Goal: Information Seeking & Learning: Learn about a topic

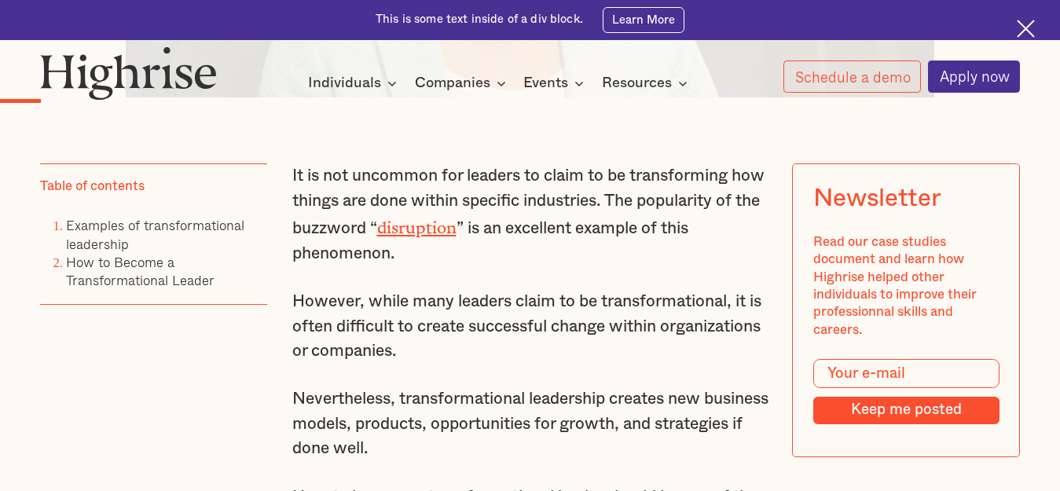
scroll to position [1021, 0]
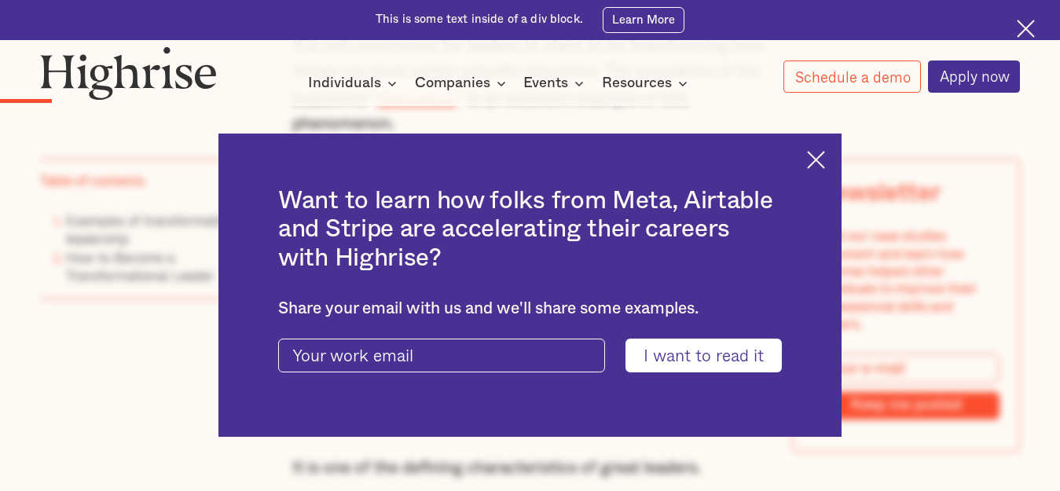
click at [825, 155] on img at bounding box center [816, 160] width 18 height 18
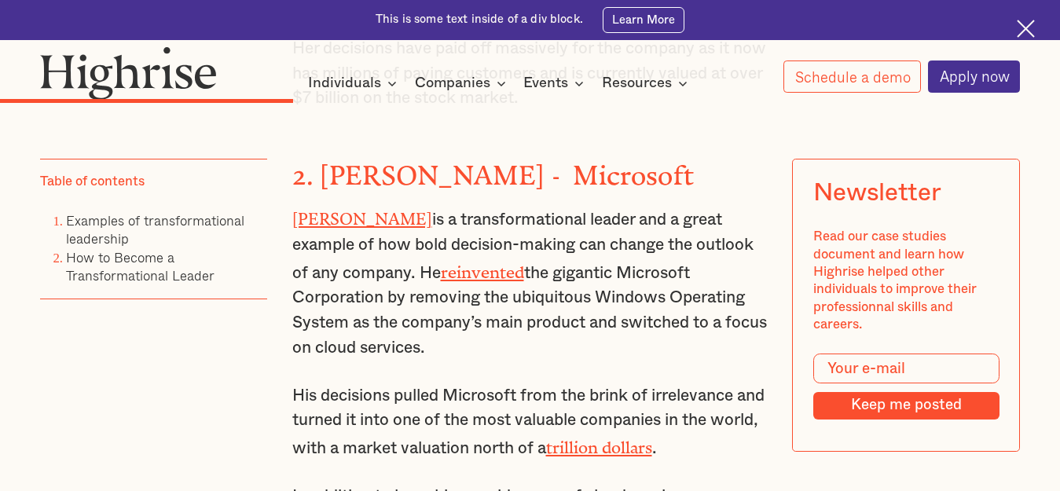
scroll to position [2828, 0]
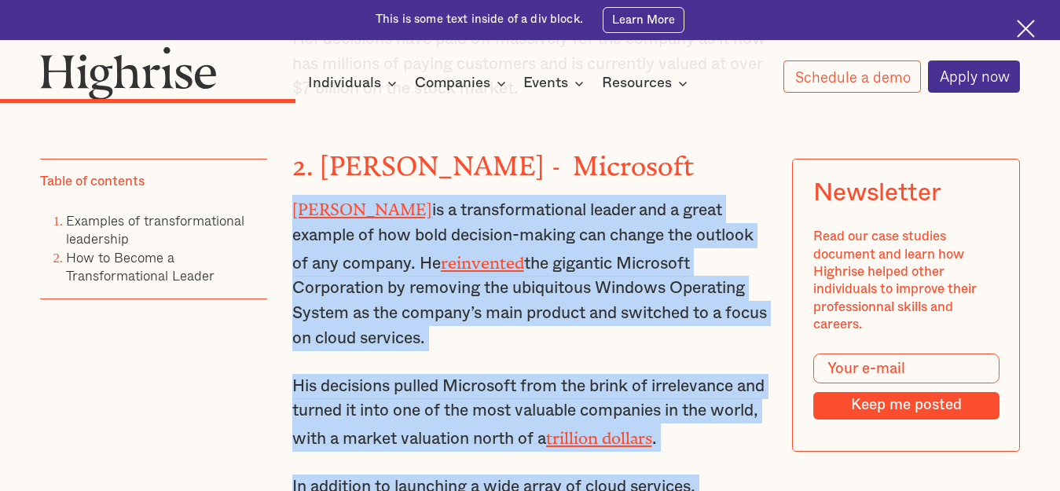
drag, startPoint x: 287, startPoint y: 207, endPoint x: 690, endPoint y: 434, distance: 462.6
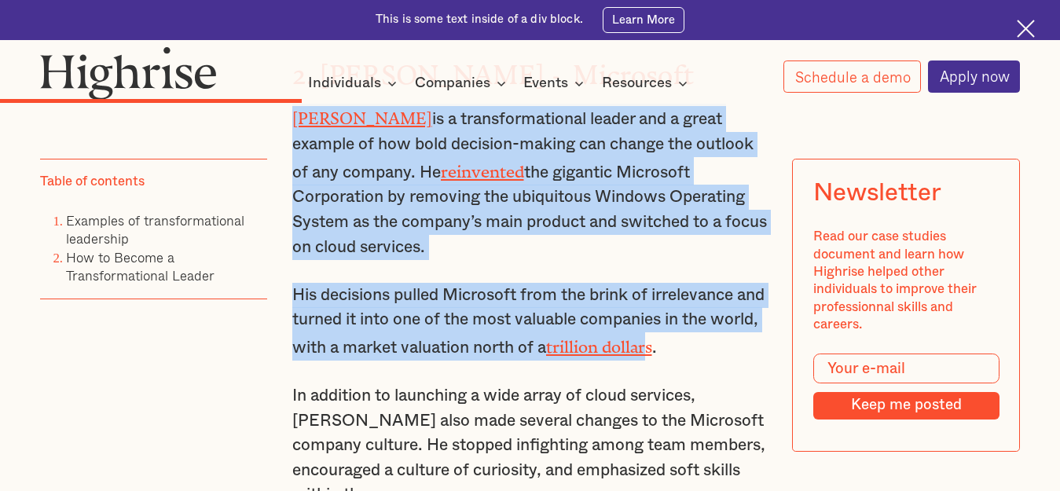
scroll to position [2985, 0]
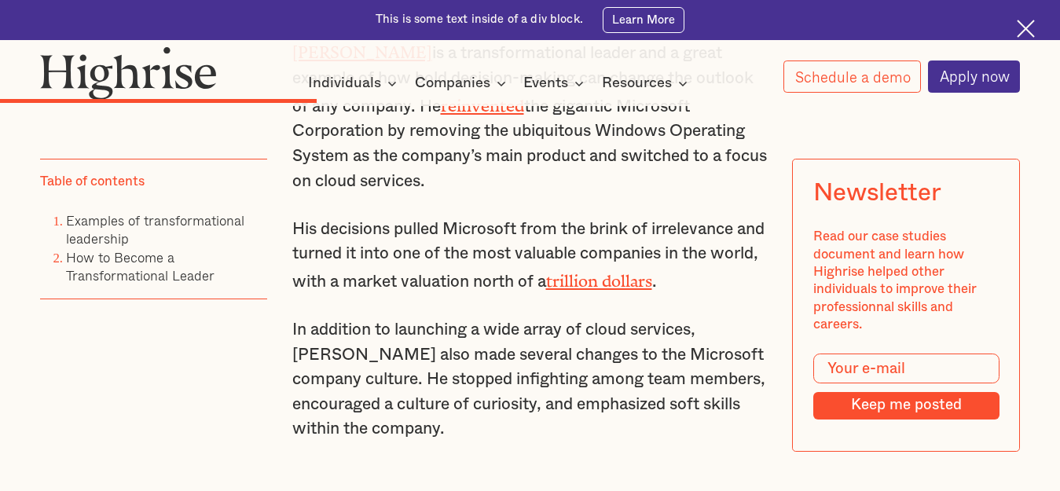
click at [733, 277] on p "His decisions pulled Microsoft from the brink of irrelevance and turned it into…" at bounding box center [530, 256] width 476 height 78
drag, startPoint x: 732, startPoint y: 276, endPoint x: 371, endPoint y: 328, distance: 365.1
click at [536, 186] on p "[PERSON_NAME] is a transformational leader and a great example of how bold deci…" at bounding box center [530, 116] width 476 height 156
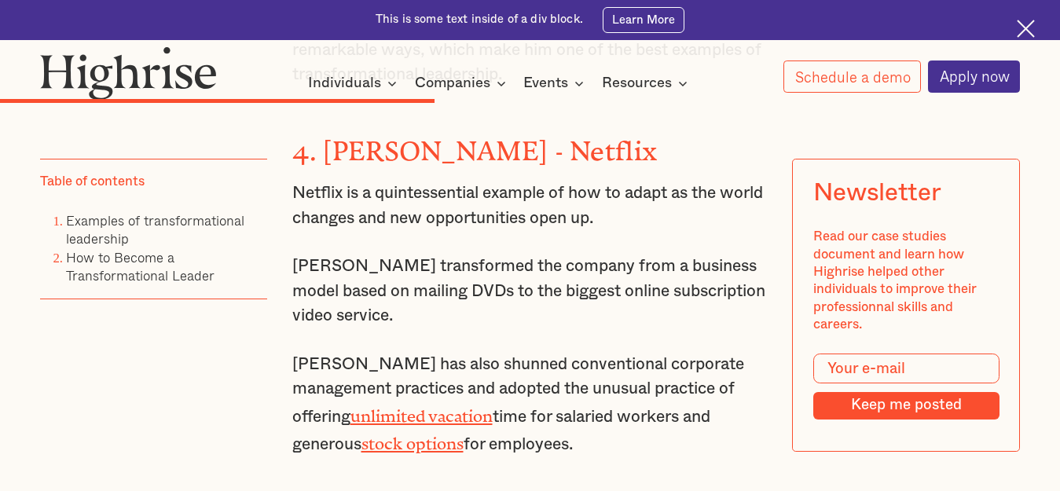
scroll to position [3849, 0]
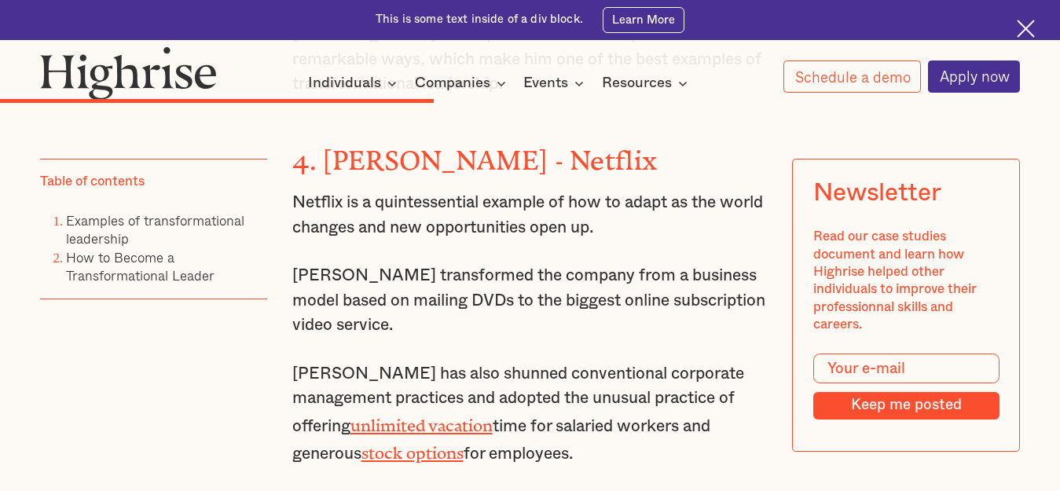
drag, startPoint x: 326, startPoint y: 146, endPoint x: 651, endPoint y: 430, distance: 431.5
click at [651, 430] on div "Examples of transformational leadership ‍ With this in mind, here are the examp…" at bounding box center [530, 33] width 476 height 3842
copy div "[PERSON_NAME] - Netflix Netflix is a quintessential example of how to adapt as …"
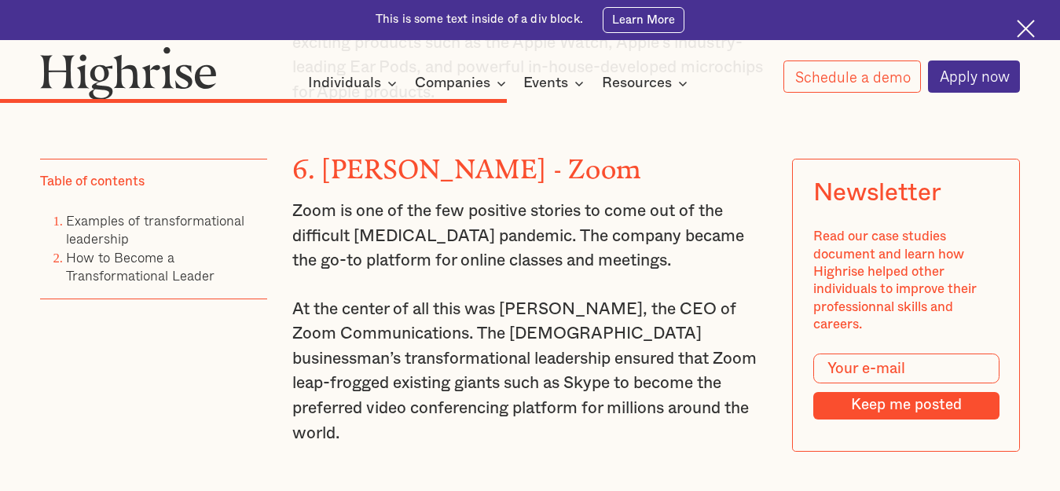
scroll to position [4556, 0]
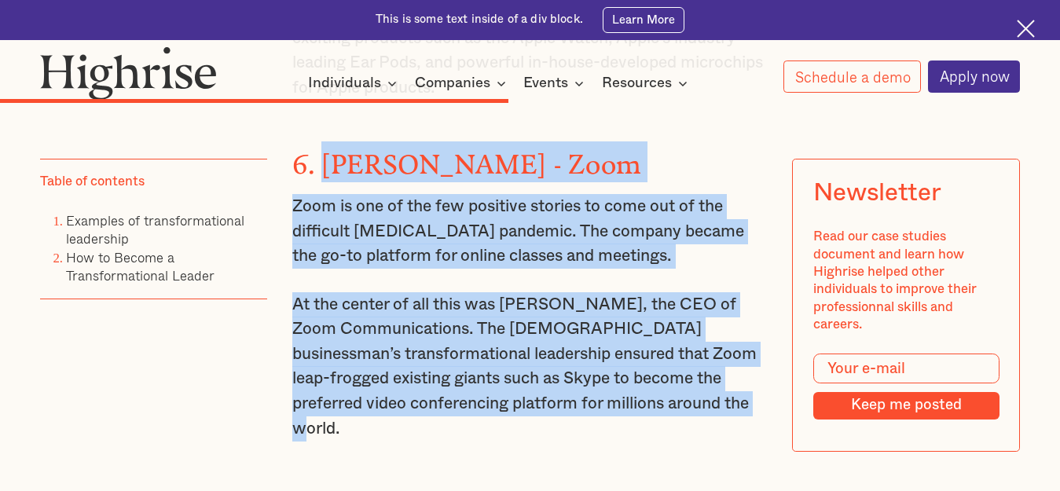
drag, startPoint x: 323, startPoint y: 115, endPoint x: 715, endPoint y: 358, distance: 461.1
copy div "[PERSON_NAME] - Zoom Zoom is one of the few positive stories to come out of the…"
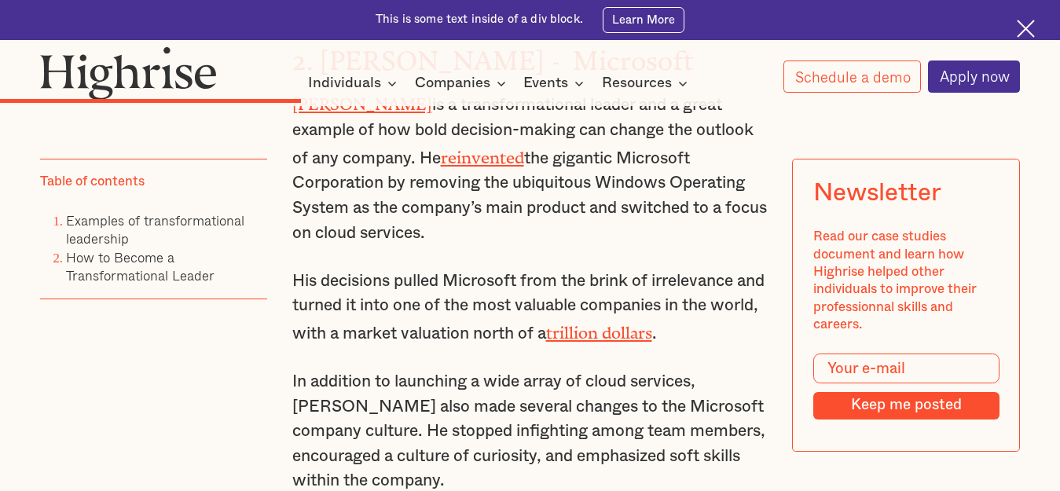
scroll to position [2985, 0]
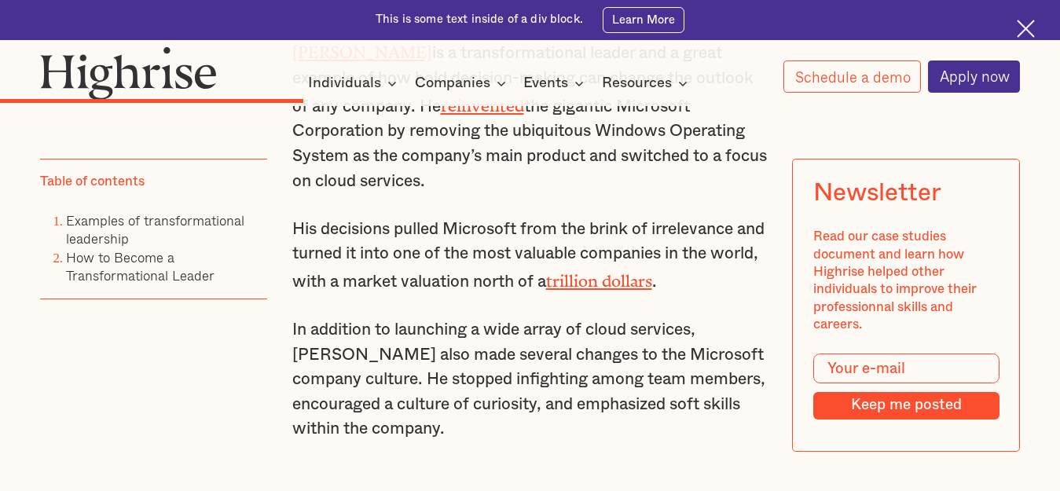
drag, startPoint x: 318, startPoint y: 162, endPoint x: 741, endPoint y: 420, distance: 495.4
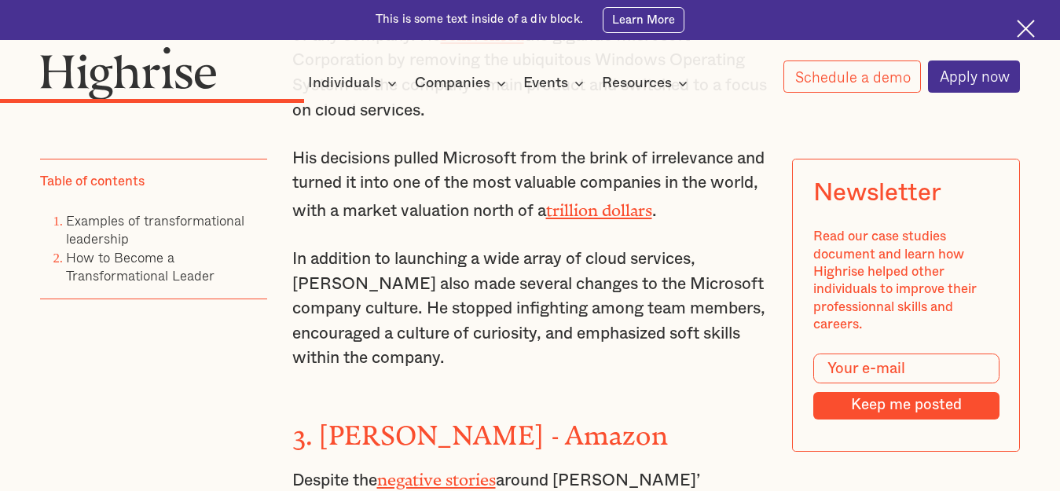
scroll to position [3142, 0]
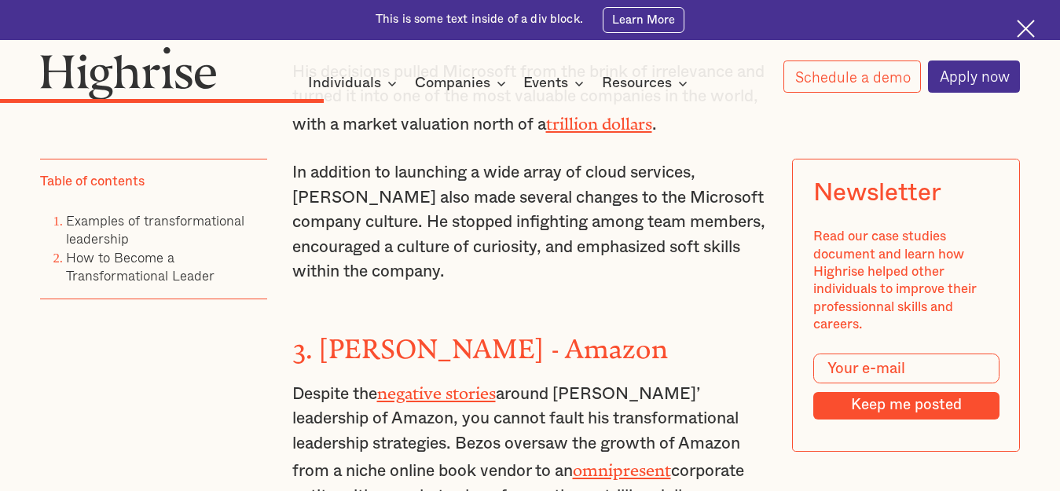
copy div "[PERSON_NAME] - Microsoft [PERSON_NAME] is a transformational leader and a grea…"
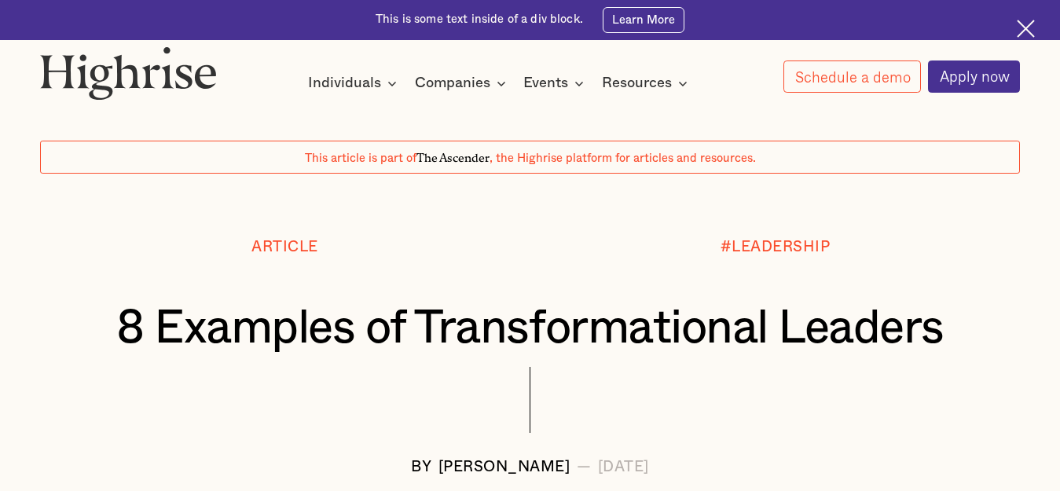
scroll to position [0, 0]
